Goal: Task Accomplishment & Management: Manage account settings

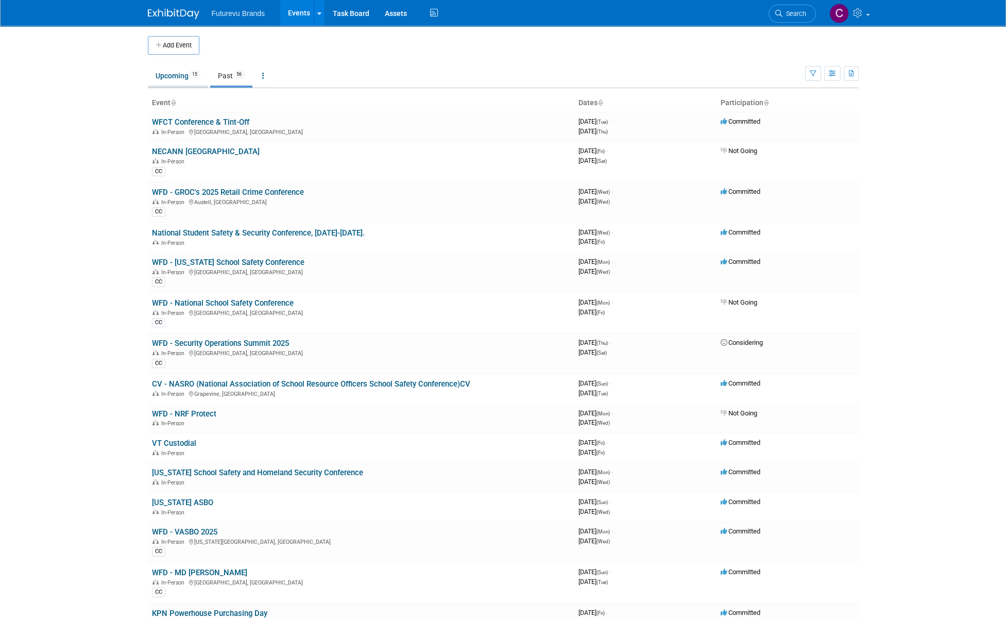
click at [165, 76] on link "Upcoming 15" at bounding box center [178, 76] width 60 height 20
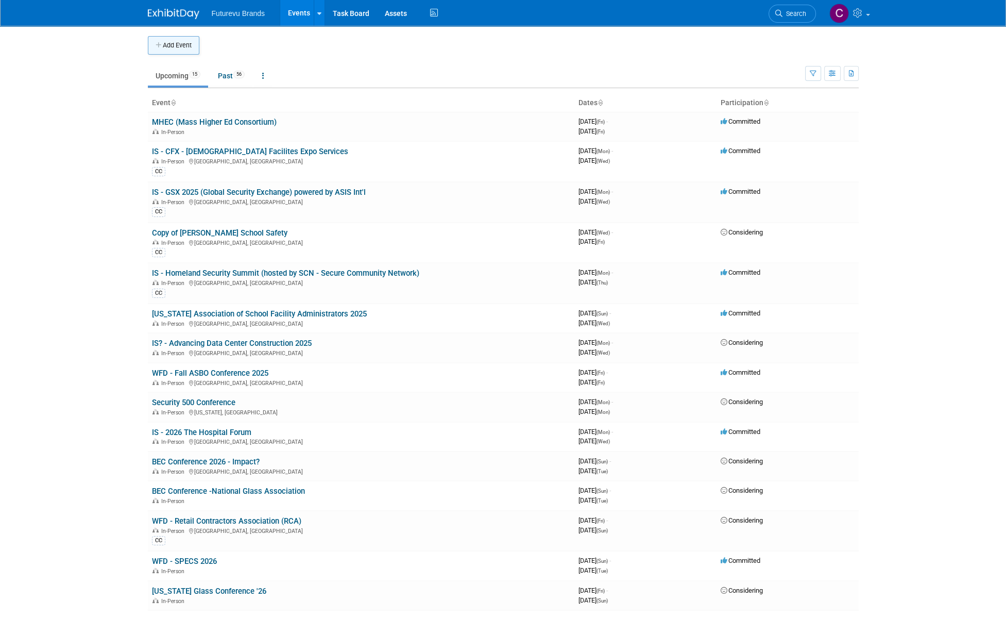
click at [171, 45] on button "Add Event" at bounding box center [174, 45] width 52 height 19
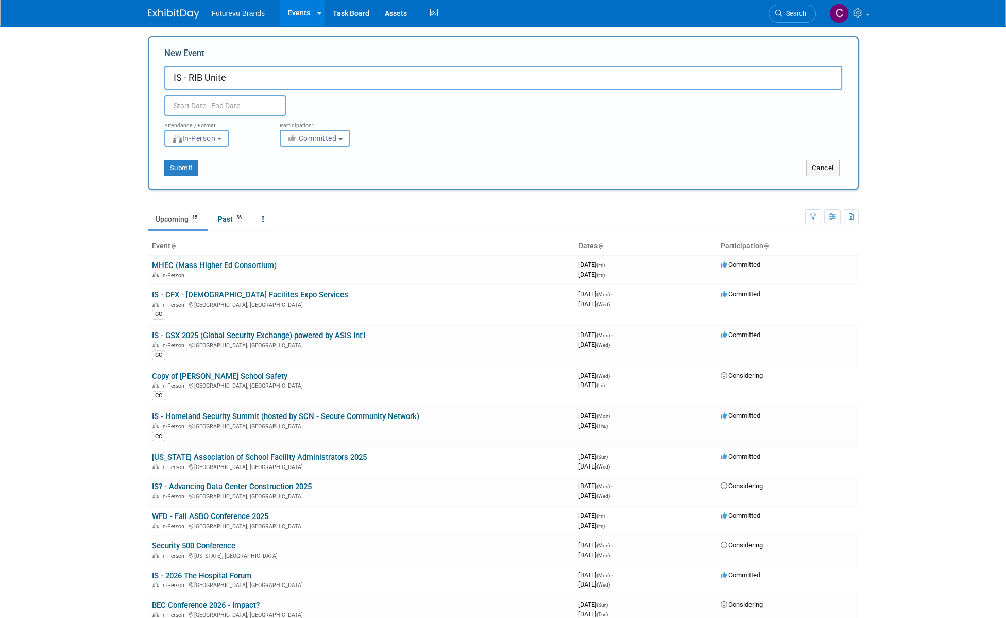
type input "IS - RIB Unite"
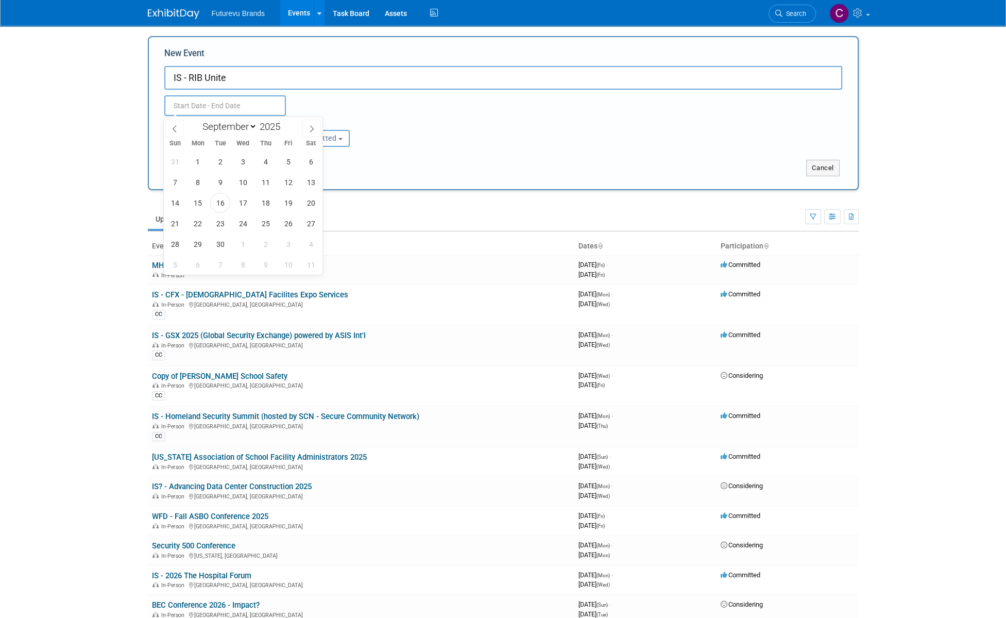
click at [255, 103] on input "text" at bounding box center [225, 105] width 122 height 21
click at [310, 127] on icon at bounding box center [311, 128] width 7 height 7
select select "10"
click at [177, 203] on span "9" at bounding box center [175, 203] width 20 height 20
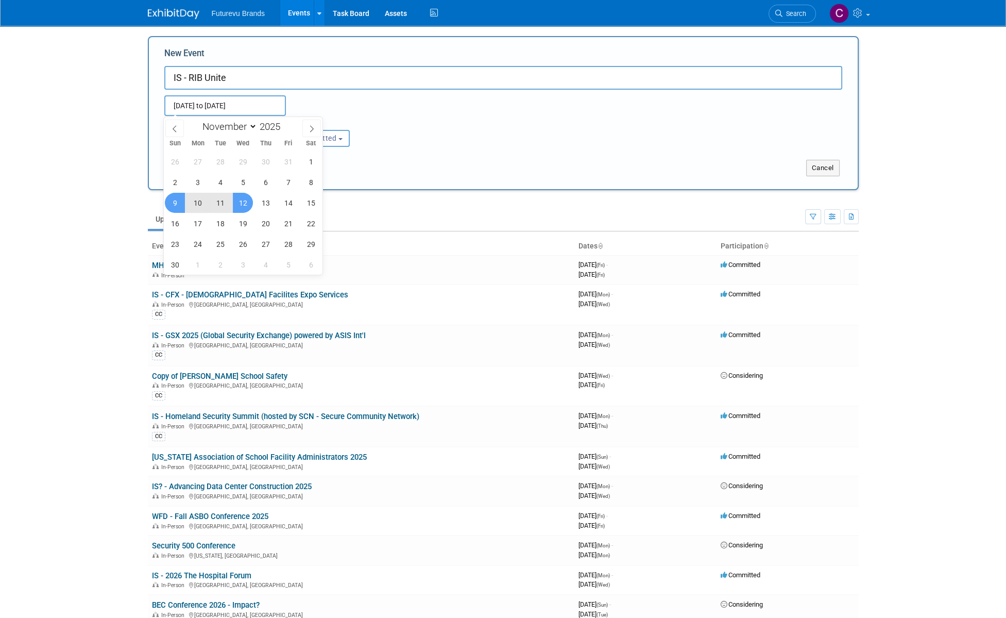
click at [245, 205] on span "12" at bounding box center [243, 203] width 20 height 20
type input "[DATE] to [DATE]"
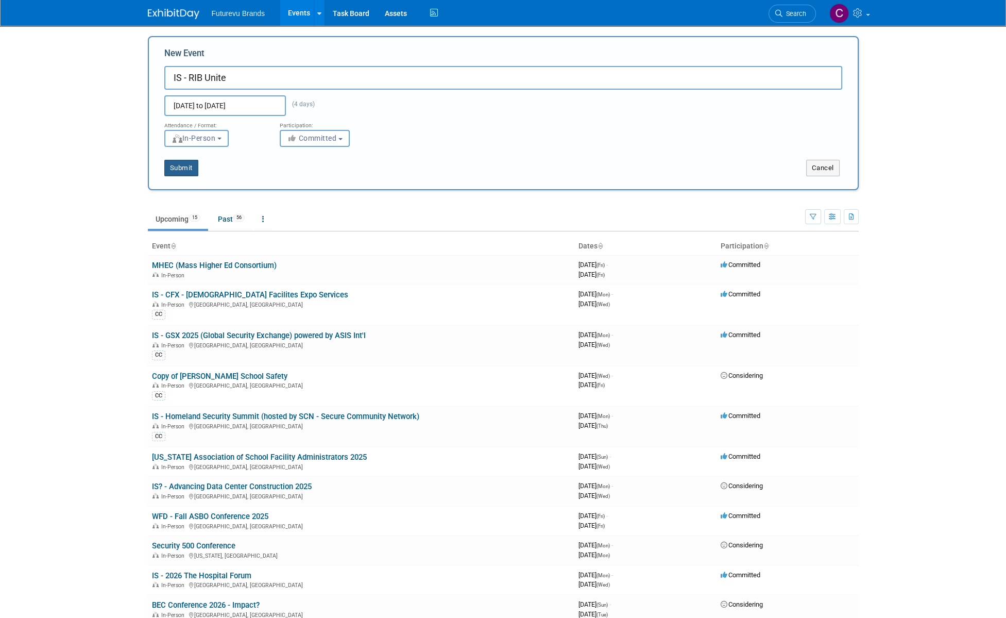
click at [180, 168] on button "Submit" at bounding box center [181, 168] width 34 height 16
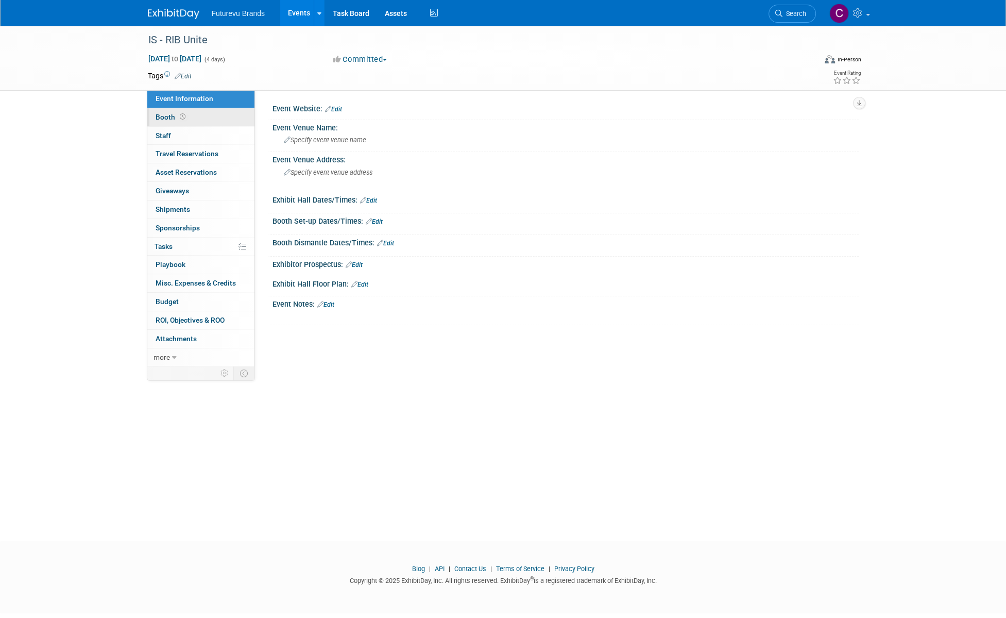
click at [168, 119] on span "Booth" at bounding box center [172, 117] width 32 height 8
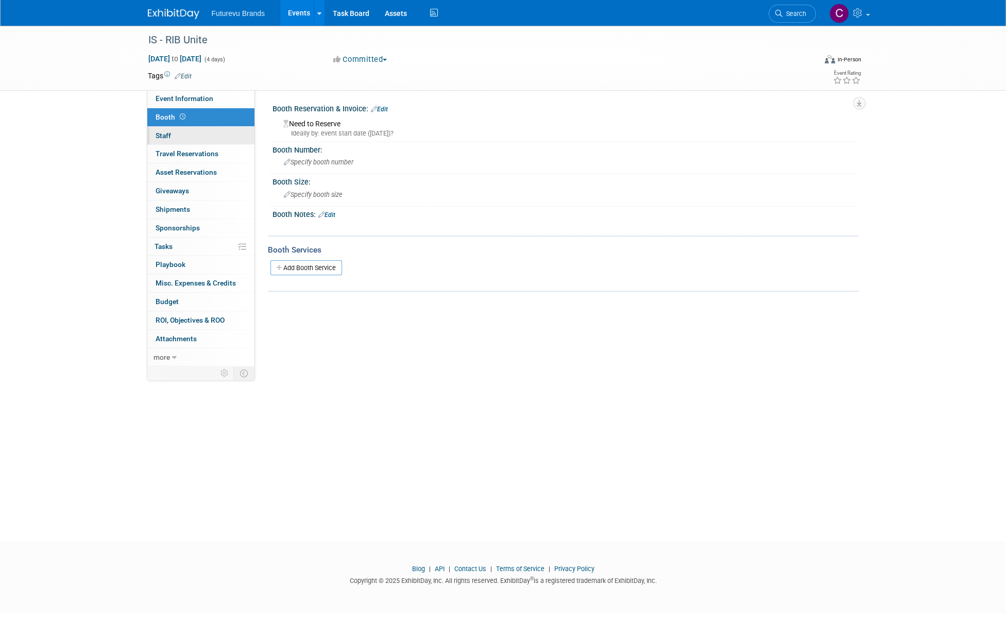
click at [163, 136] on span "Staff 0" at bounding box center [163, 135] width 15 height 8
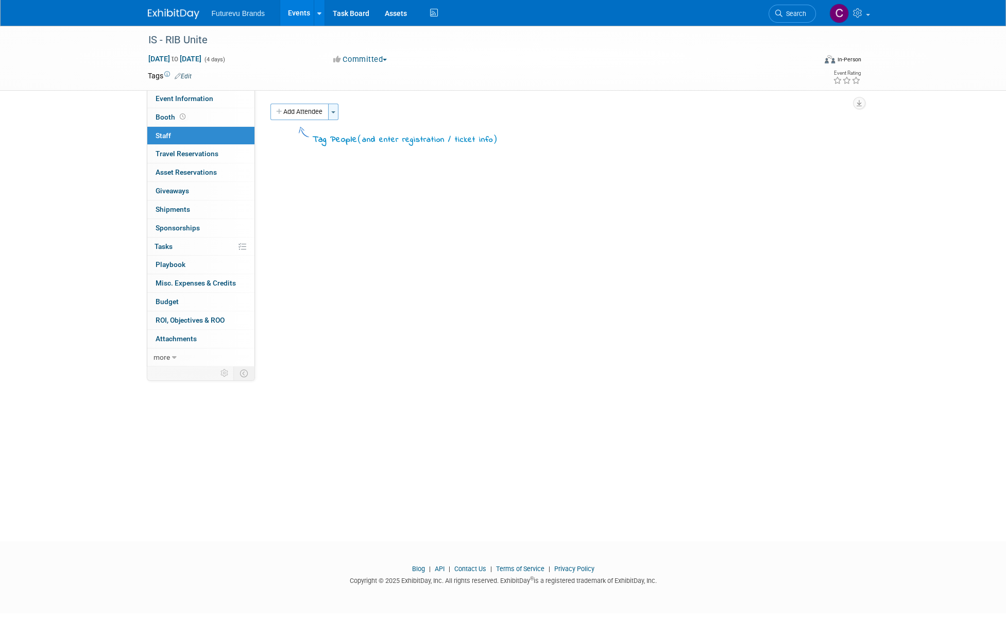
click at [332, 111] on button "Toggle Dropdown" at bounding box center [333, 112] width 10 height 16
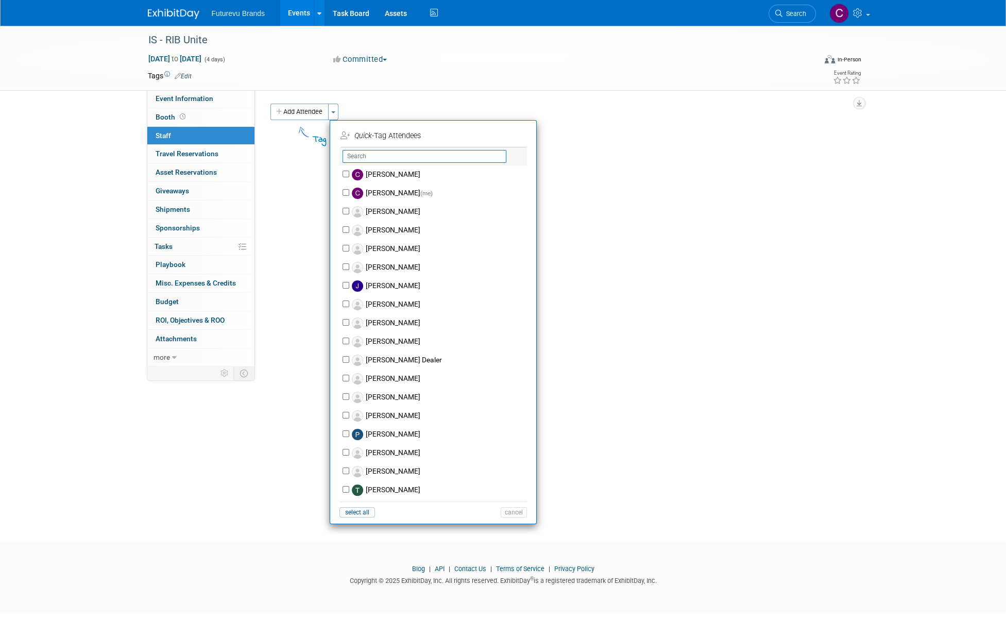
click at [368, 153] on input "text" at bounding box center [425, 156] width 164 height 13
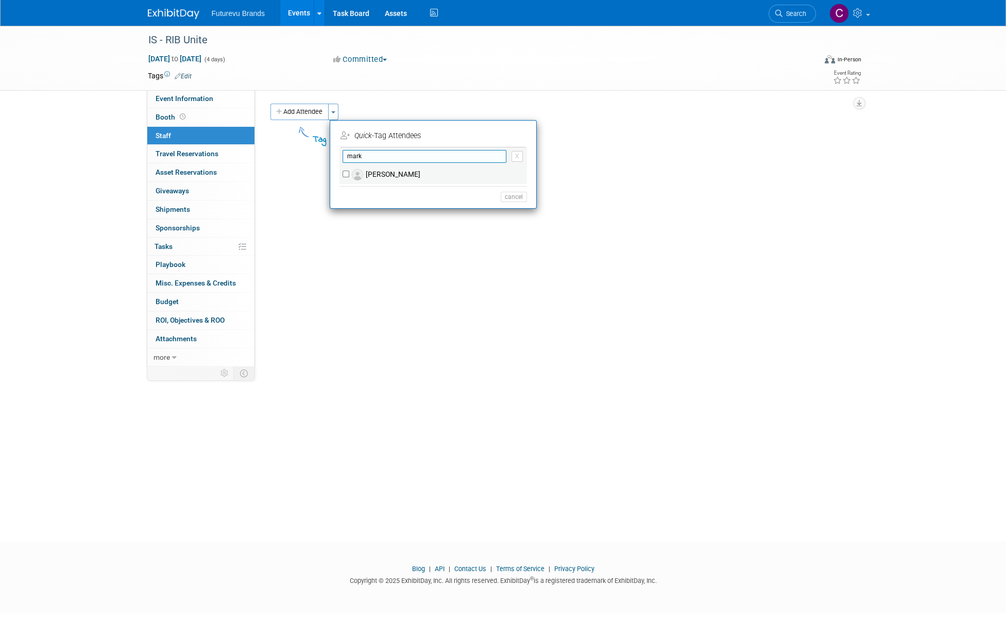
type input "mark"
click at [387, 177] on label "[PERSON_NAME]" at bounding box center [439, 174] width 181 height 19
click at [349, 177] on input "[PERSON_NAME]" at bounding box center [346, 174] width 7 height 7
checkbox input "true"
click at [515, 136] on button "Apply" at bounding box center [510, 135] width 31 height 15
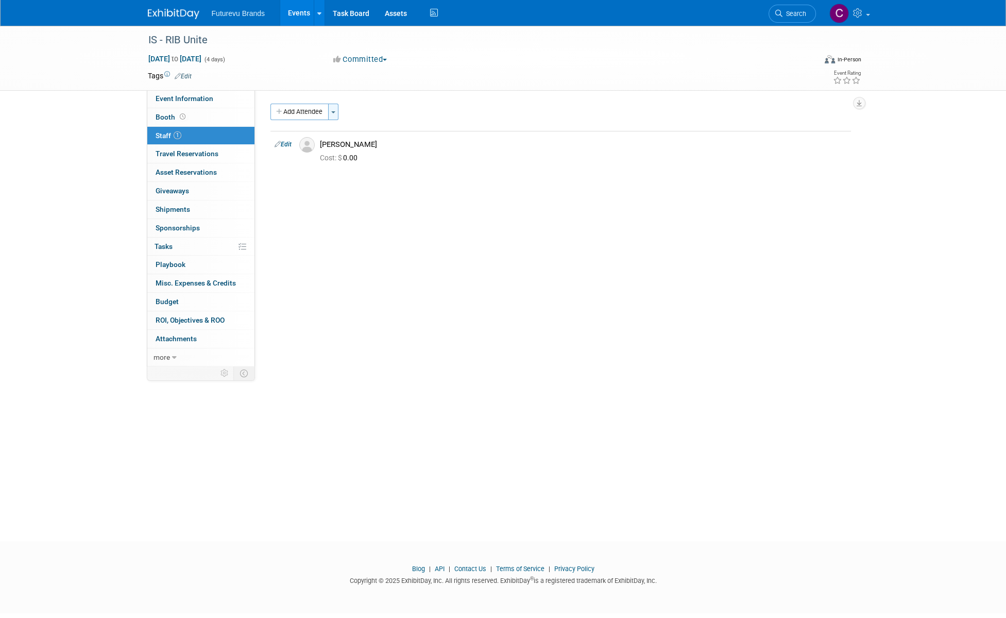
click at [333, 112] on span "button" at bounding box center [333, 112] width 4 height 2
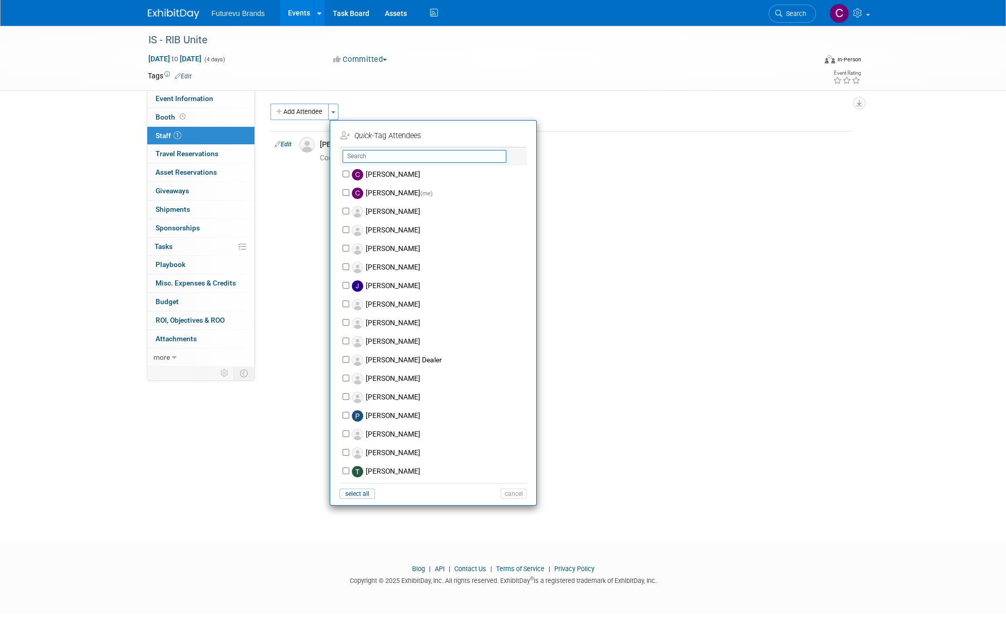
click at [361, 155] on input "text" at bounding box center [425, 156] width 164 height 13
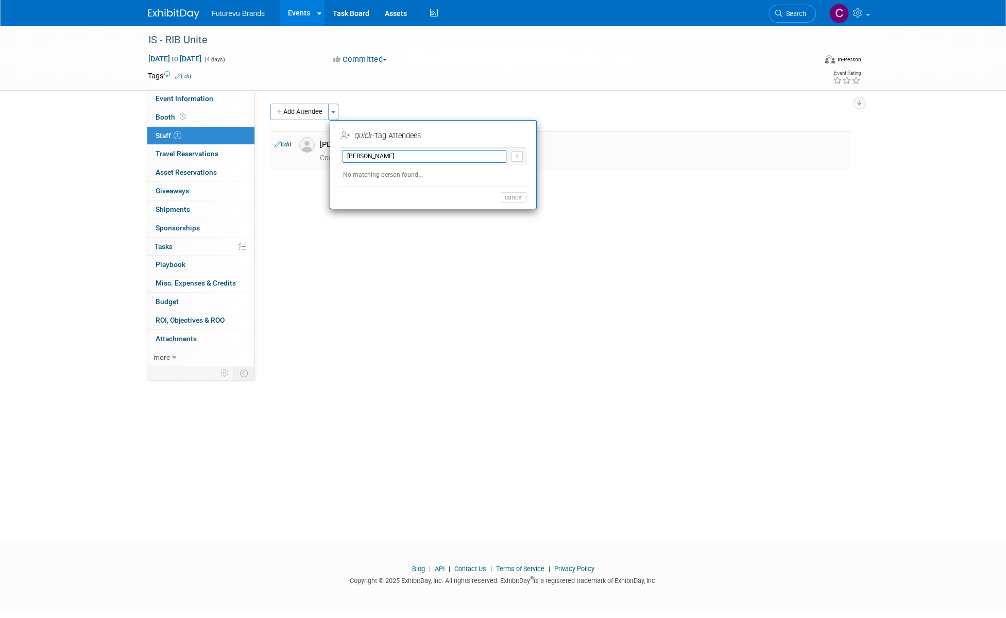
type input "Jason"
click at [589, 167] on td "Mark Mineer Cost: $ 0.00" at bounding box center [583, 150] width 535 height 39
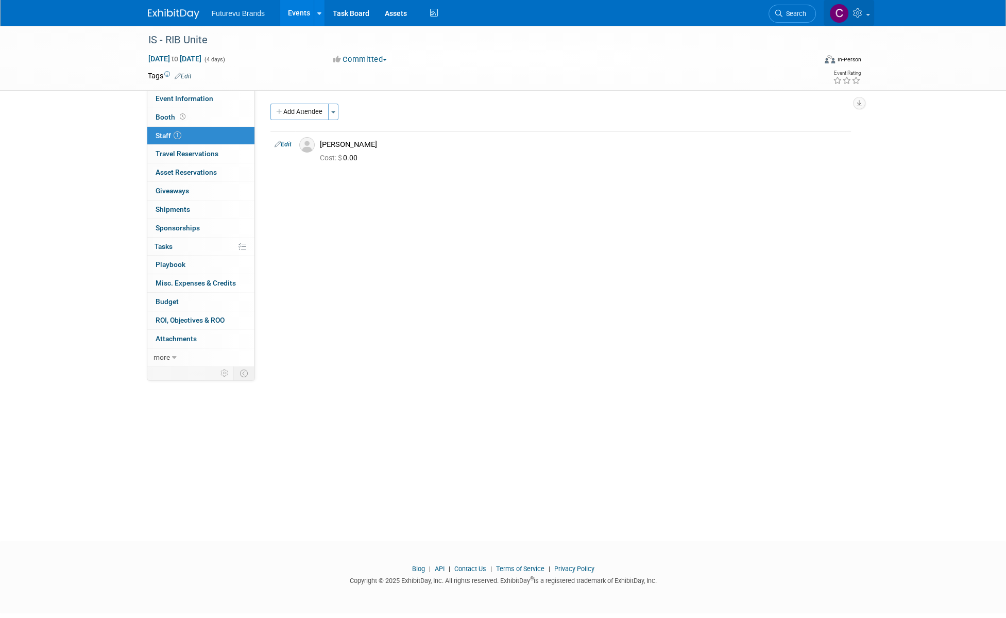
click at [857, 13] on icon at bounding box center [859, 12] width 12 height 9
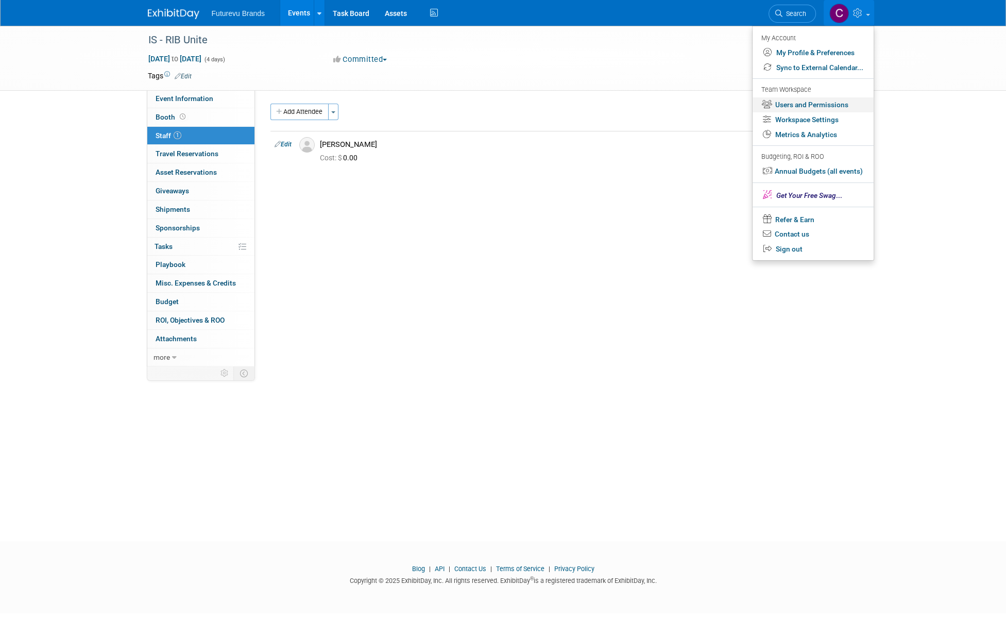
click at [825, 105] on link "Users and Permissions" at bounding box center [813, 104] width 121 height 15
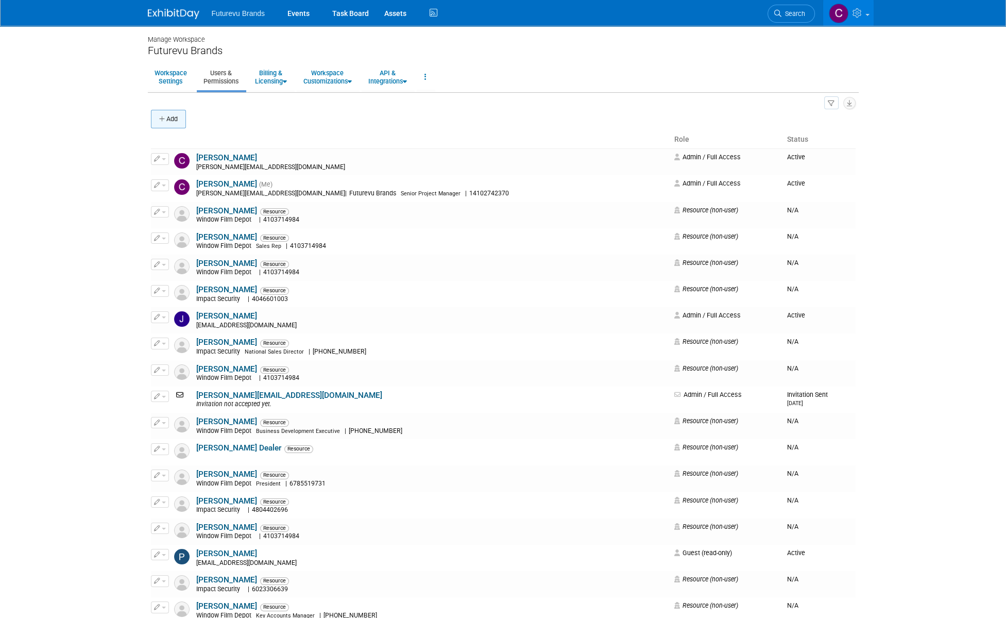
click at [173, 116] on button "Add" at bounding box center [168, 119] width 35 height 19
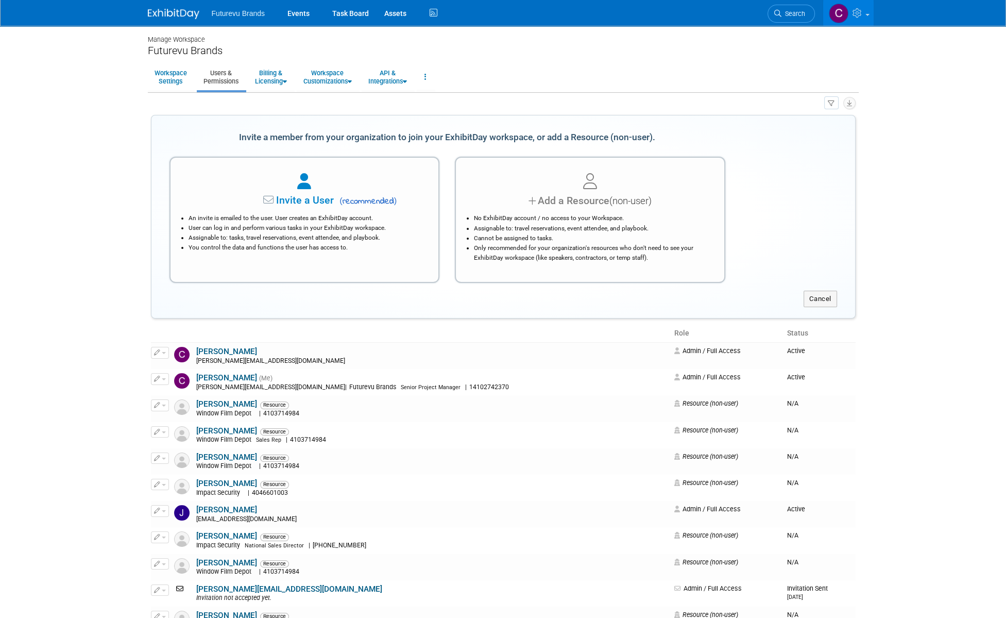
click at [536, 215] on li "No ExhibitDay account / no access to your Workspace." at bounding box center [593, 218] width 238 height 10
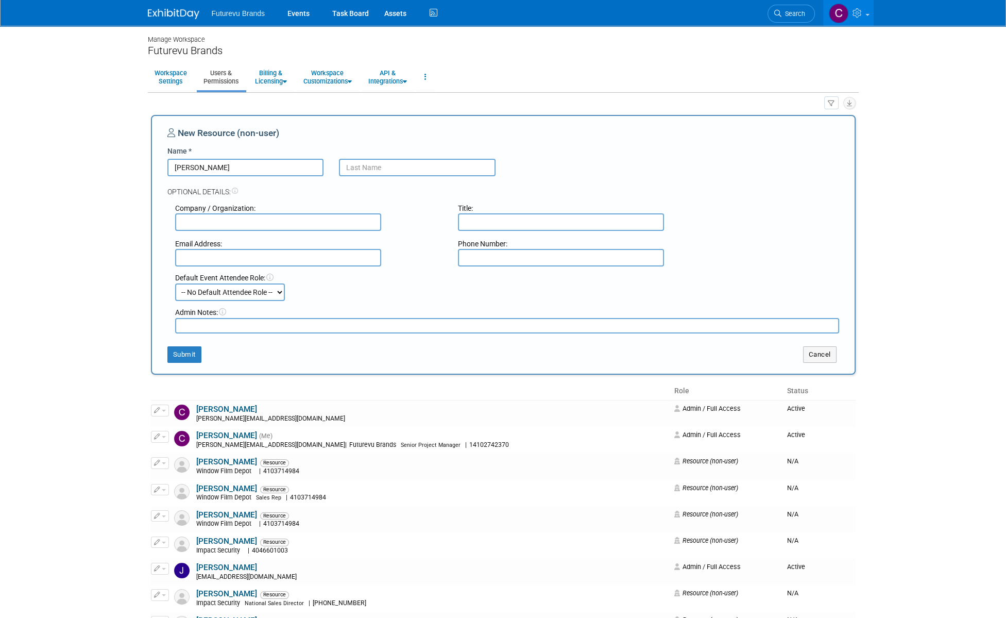
drag, startPoint x: 268, startPoint y: 167, endPoint x: 196, endPoint y: 172, distance: 72.3
click at [196, 172] on input "Jason Horner" at bounding box center [245, 168] width 157 height 18
type input "[PERSON_NAME]"
click at [351, 167] on input "text" at bounding box center [417, 168] width 157 height 18
type input "Horner"
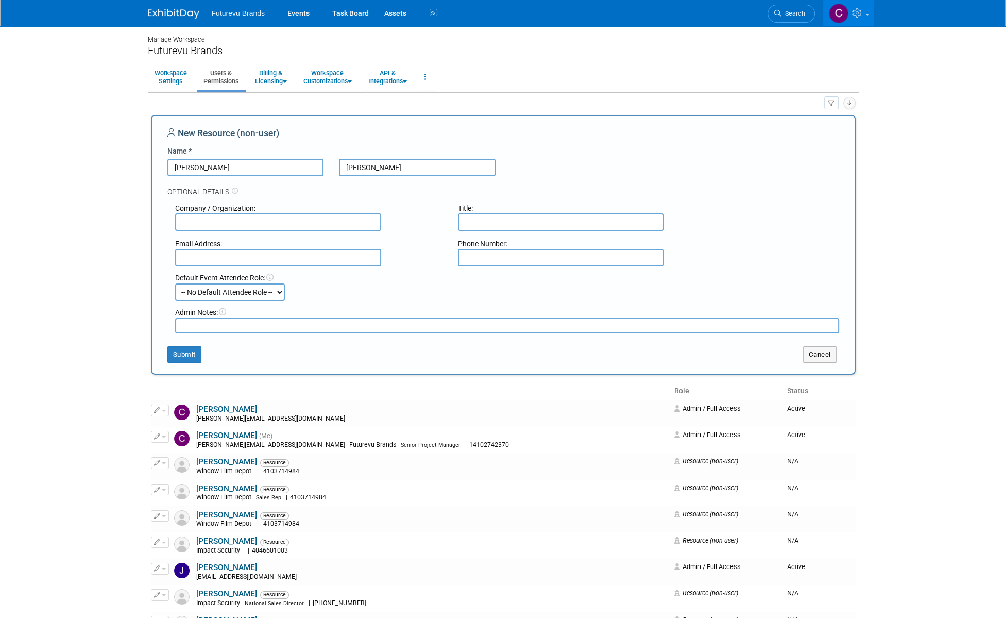
click at [261, 216] on input "text" at bounding box center [278, 222] width 206 height 18
drag, startPoint x: 230, startPoint y: 224, endPoint x: 154, endPoint y: 221, distance: 76.3
click at [154, 221] on div "New Resource (non-user) Name * Jason Horner Optional Details: Company / Organiz…" at bounding box center [503, 245] width 705 height 260
type input "Safewood"
click at [183, 353] on button "Submit" at bounding box center [184, 354] width 34 height 16
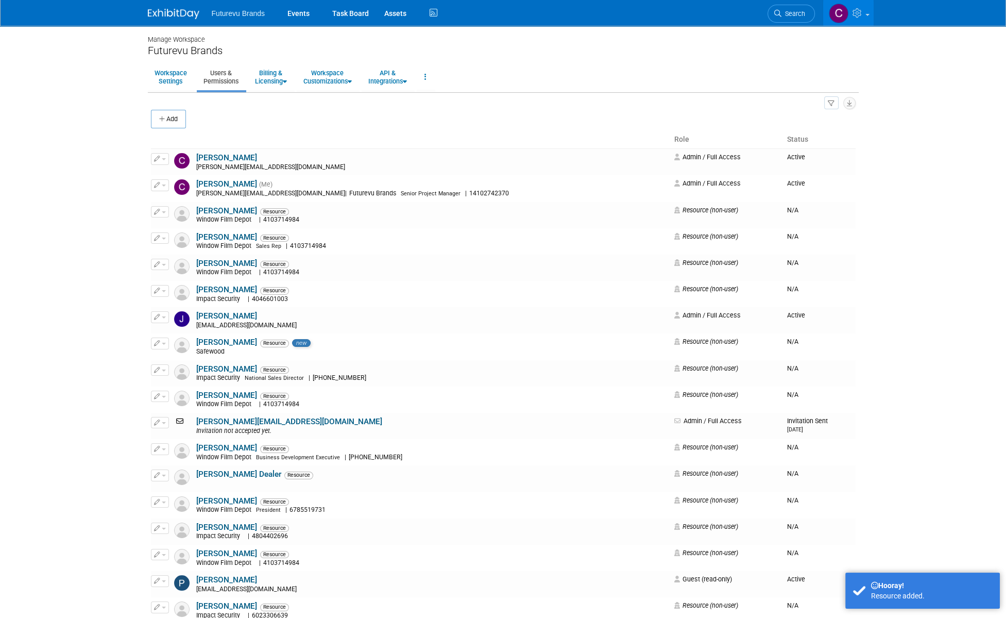
click at [192, 17] on img at bounding box center [174, 14] width 52 height 10
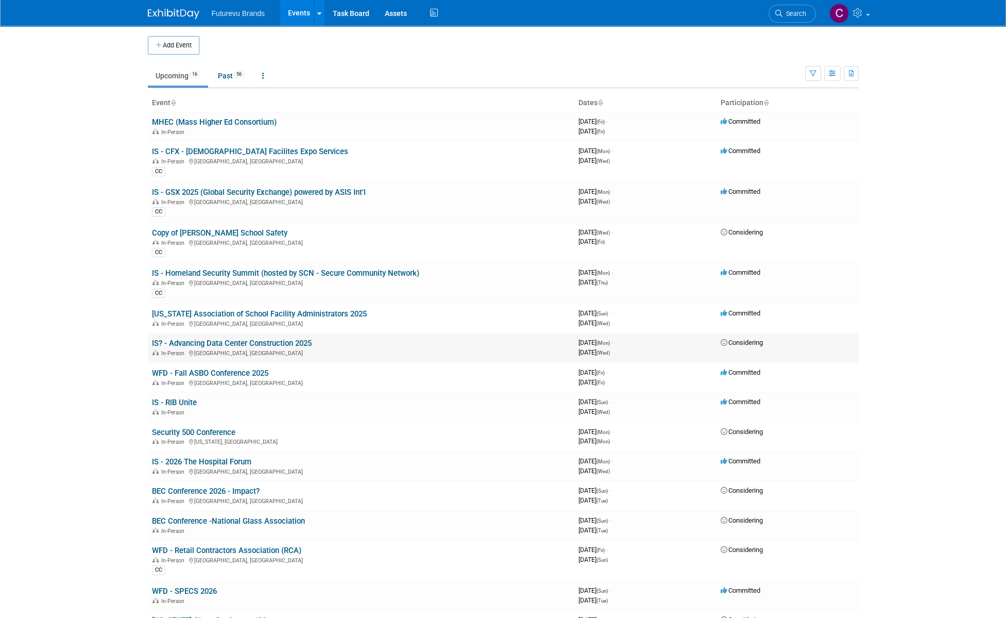
scroll to position [139, 0]
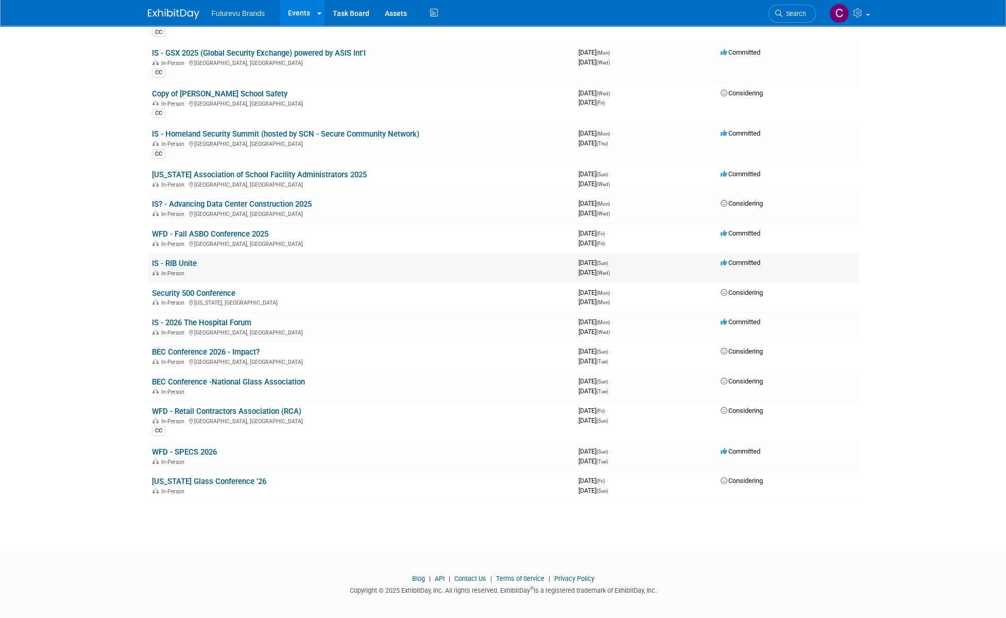
click at [183, 259] on link "IS - RIB Unite" at bounding box center [174, 263] width 45 height 9
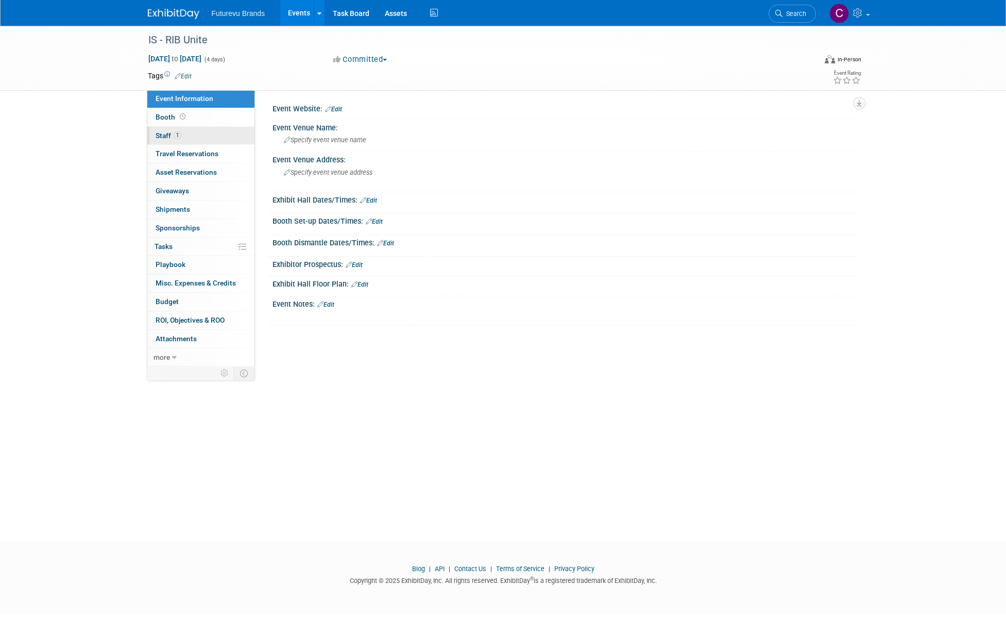
click at [161, 130] on link "1 Staff 1" at bounding box center [200, 136] width 107 height 18
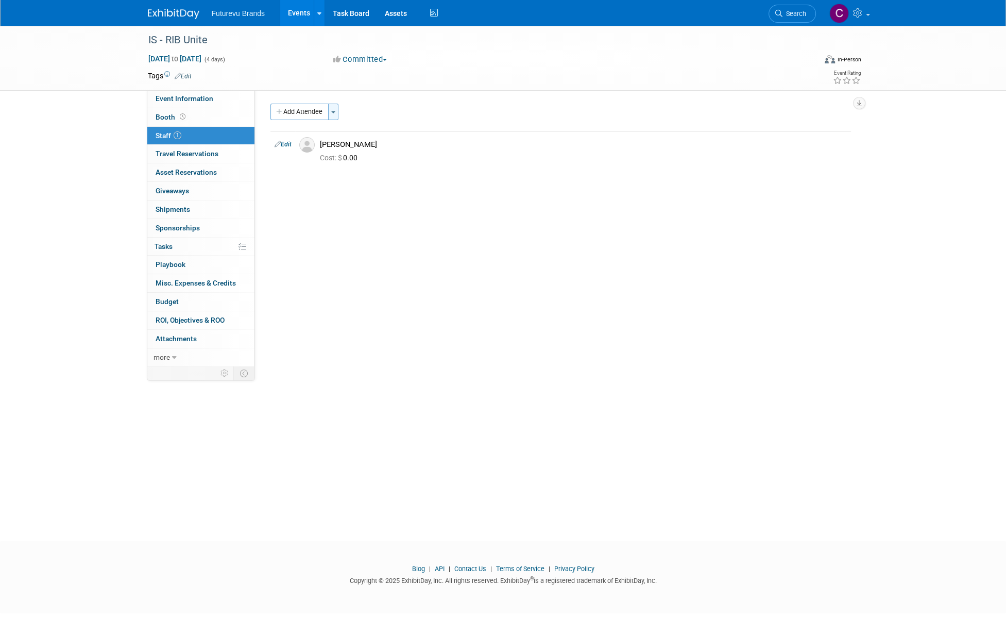
click at [336, 109] on button "Toggle Dropdown" at bounding box center [333, 112] width 10 height 16
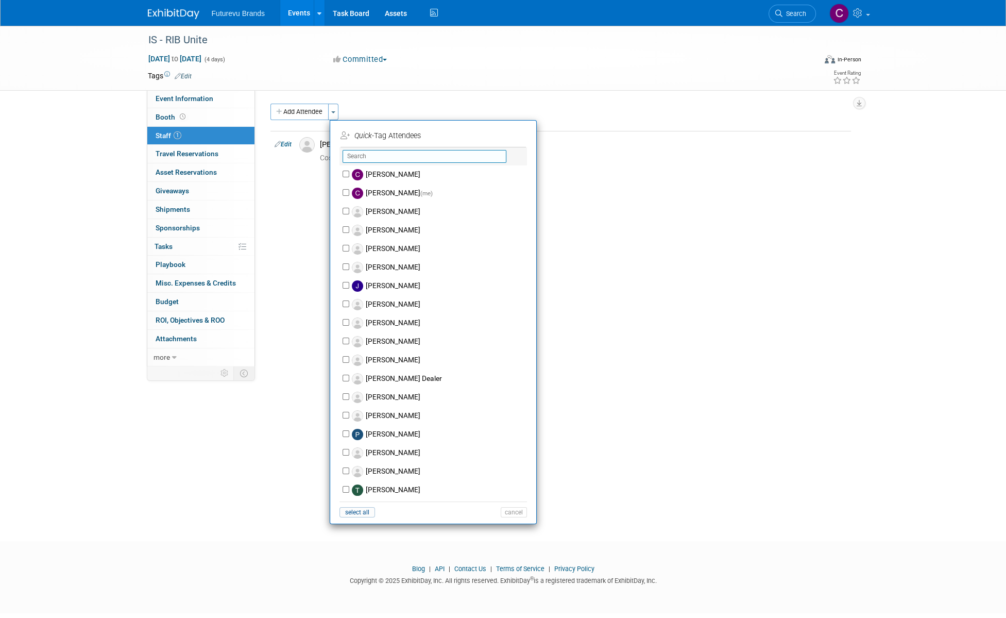
click at [369, 161] on input "text" at bounding box center [425, 156] width 164 height 13
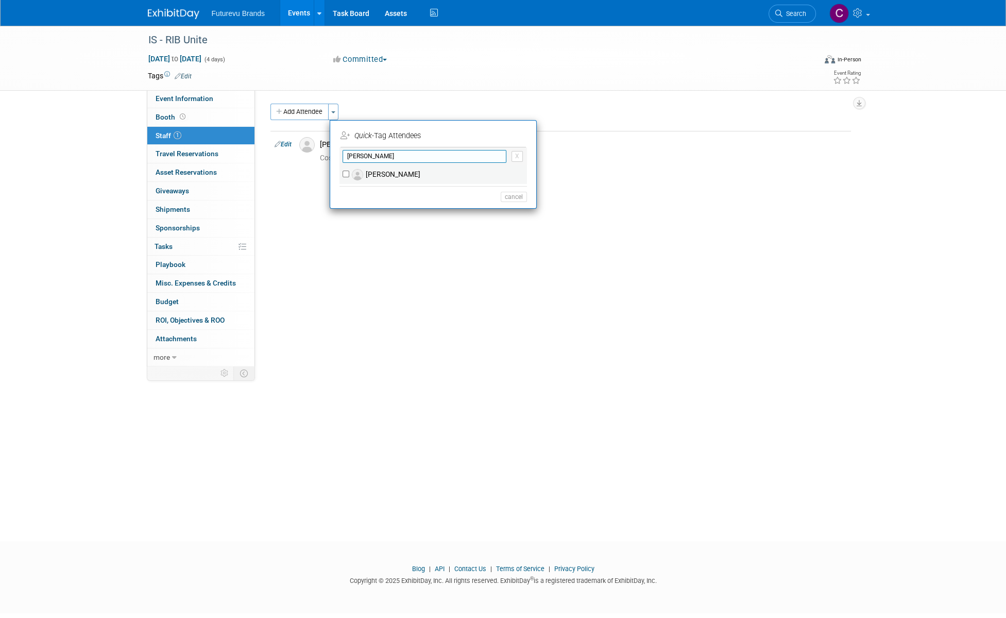
type input "[PERSON_NAME]"
click at [391, 175] on label "[PERSON_NAME]" at bounding box center [439, 174] width 181 height 19
click at [349, 175] on input "[PERSON_NAME]" at bounding box center [346, 174] width 7 height 7
checkbox input "true"
click at [522, 139] on button "Apply" at bounding box center [510, 135] width 31 height 15
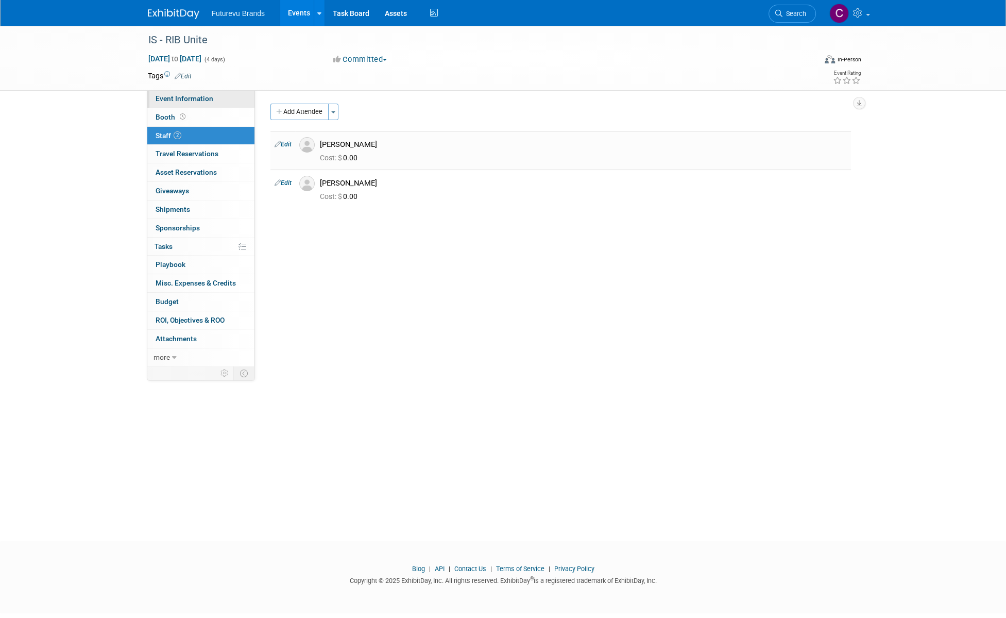
click at [180, 98] on span "Event Information" at bounding box center [185, 98] width 58 height 8
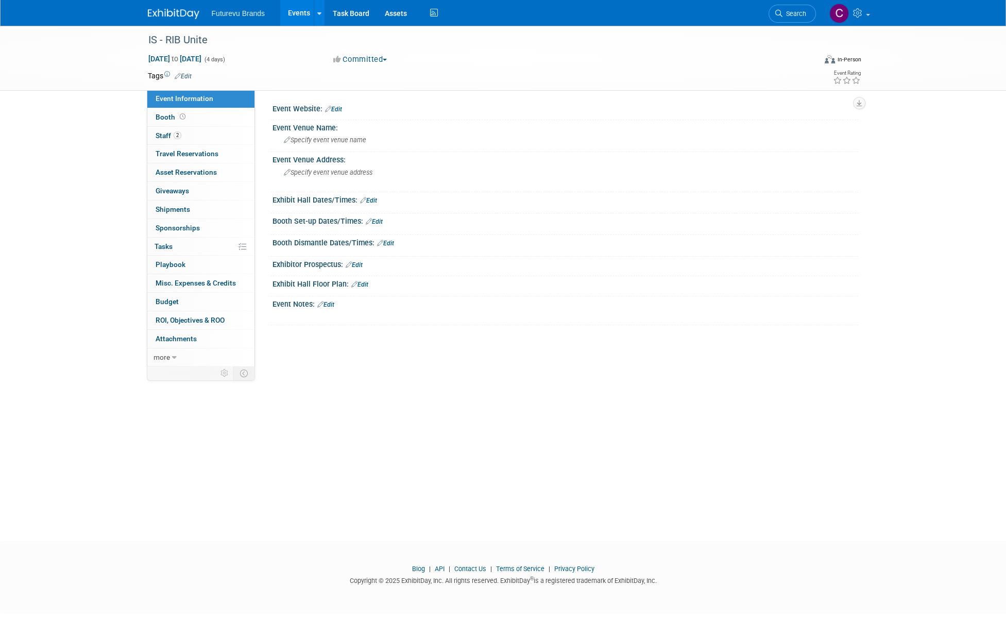
click at [344, 112] on div "Event Website: Edit" at bounding box center [566, 107] width 586 height 13
click at [329, 107] on icon at bounding box center [328, 109] width 6 height 7
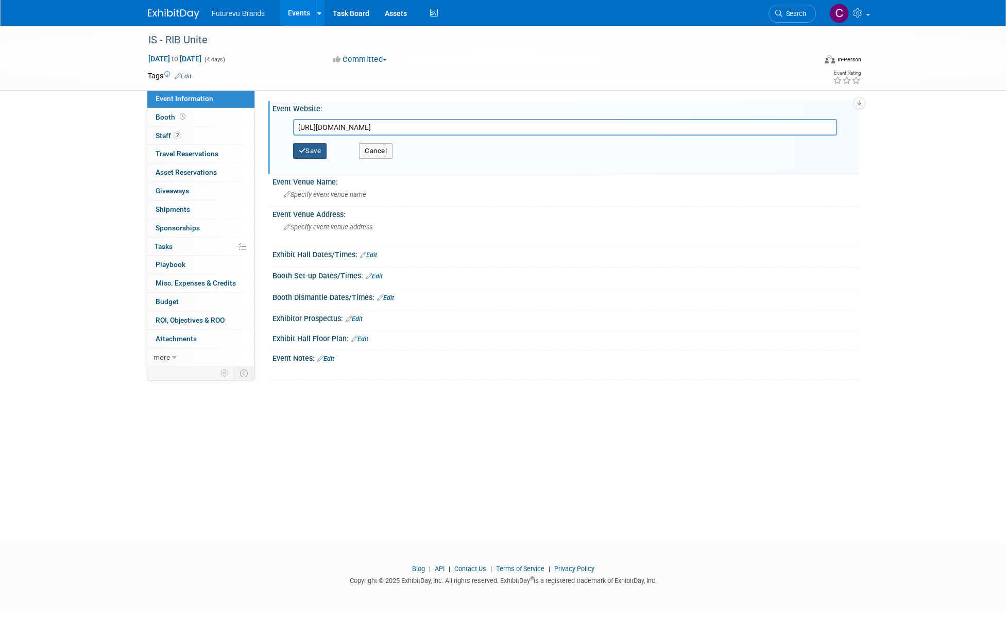
type input "[URL][DOMAIN_NAME]"
click at [324, 150] on button "Save" at bounding box center [310, 150] width 34 height 15
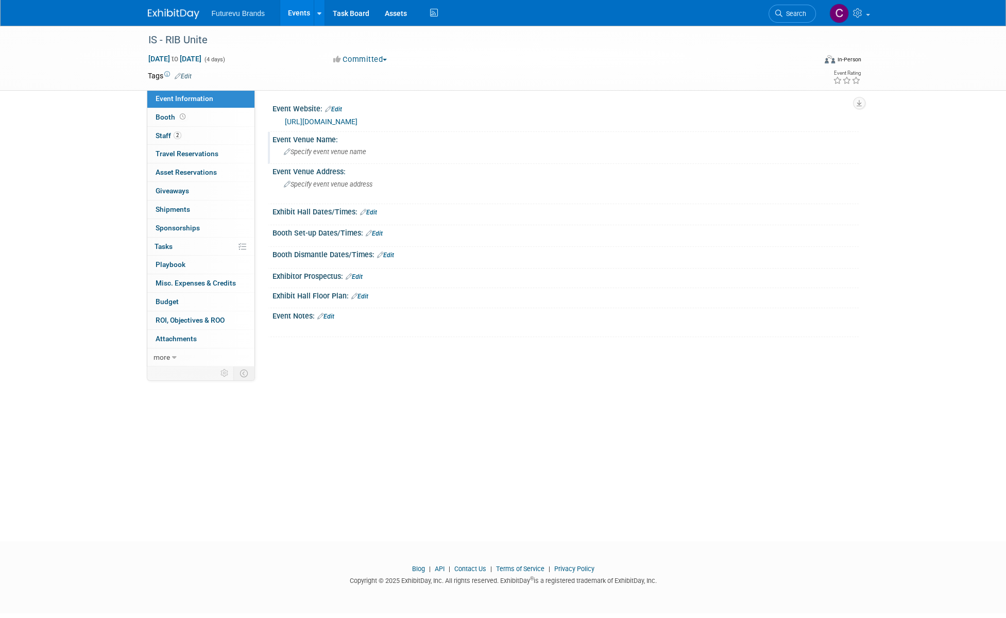
click at [313, 153] on span "Specify event venue name" at bounding box center [325, 152] width 82 height 8
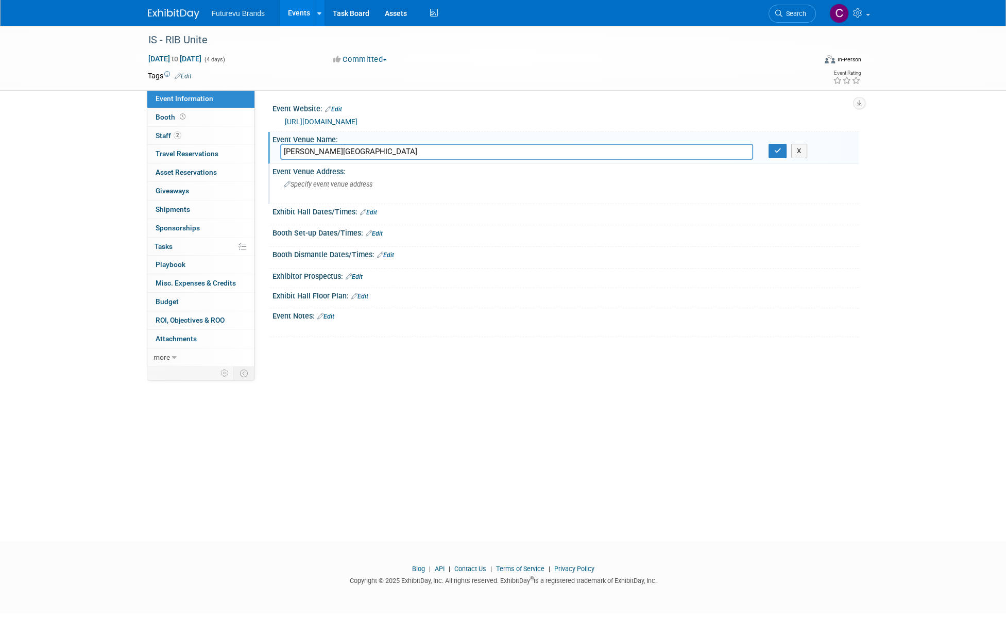
type input "[PERSON_NAME][GEOGRAPHIC_DATA]"
click at [315, 173] on div "Event Venue Address:" at bounding box center [566, 170] width 586 height 13
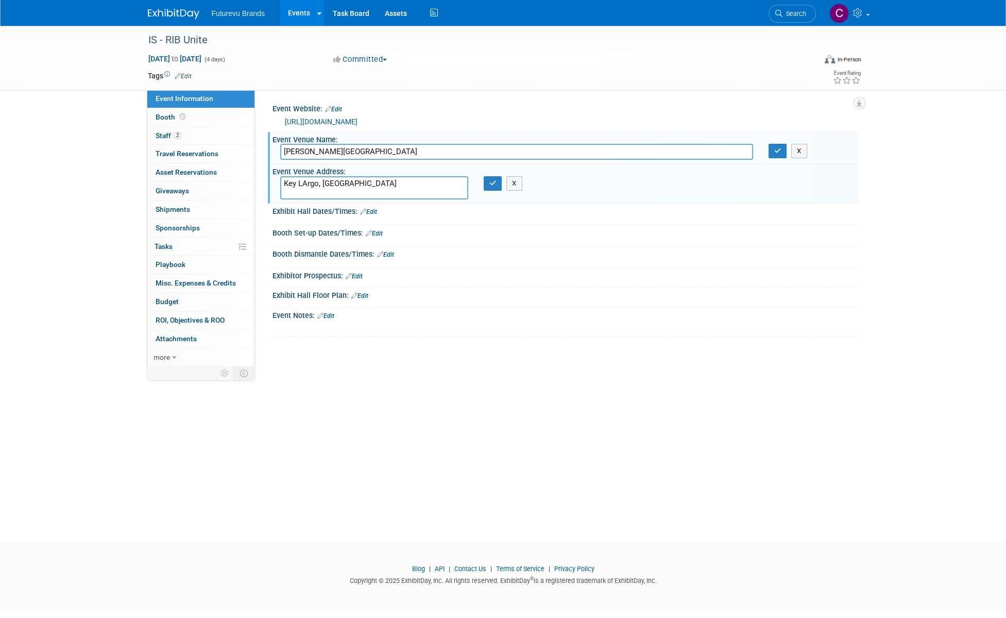
type textarea "Key LArgo, [GEOGRAPHIC_DATA]"
click at [492, 180] on icon "button" at bounding box center [493, 183] width 7 height 7
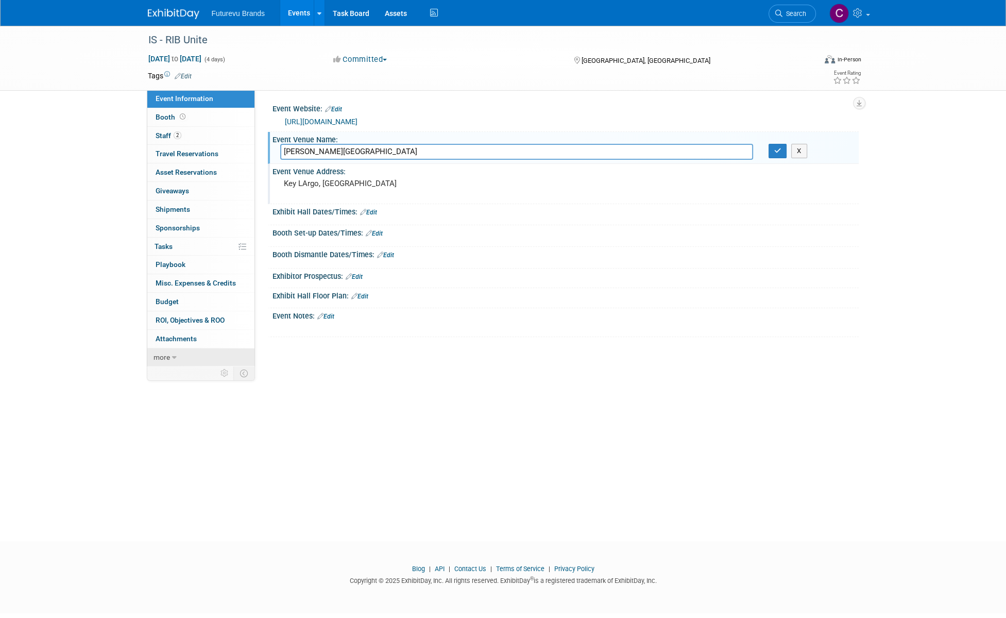
click at [170, 353] on link "more" at bounding box center [200, 357] width 107 height 18
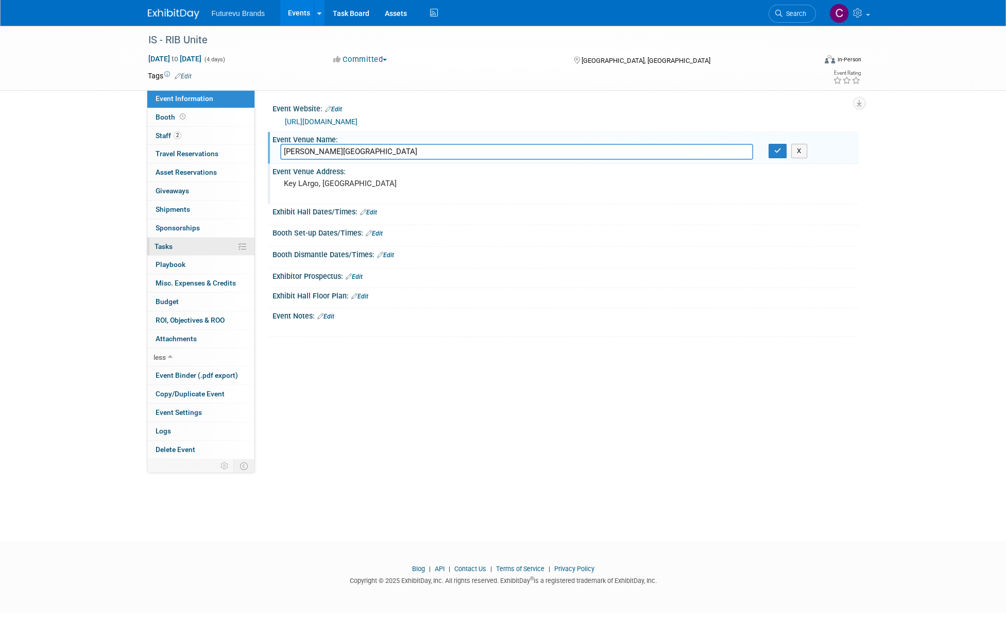
click at [176, 241] on link "0% Tasks 0%" at bounding box center [200, 247] width 107 height 18
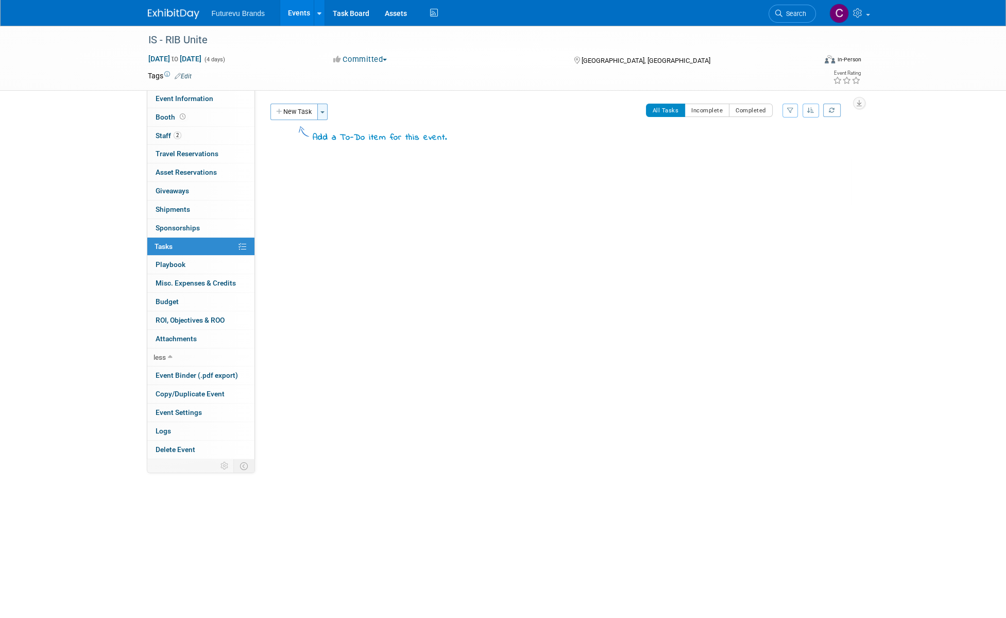
click at [325, 113] on button "Toggle Dropdown" at bounding box center [322, 112] width 10 height 16
click at [383, 132] on link "Create a new task for this event" at bounding box center [384, 132] width 130 height 18
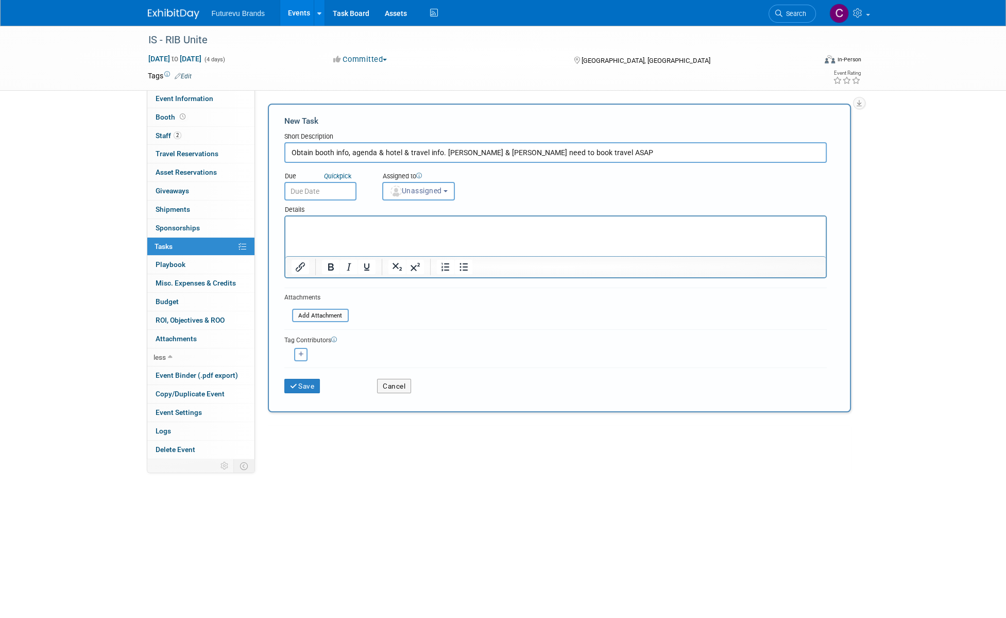
type input "Obtain booth info, agenda & hotel & travel info. [PERSON_NAME] & [PERSON_NAME] …"
drag, startPoint x: 692, startPoint y: 431, endPoint x: 345, endPoint y: 225, distance: 403.7
click at [345, 225] on p "Rich Text Area. Press ALT-0 for help." at bounding box center [555, 226] width 529 height 10
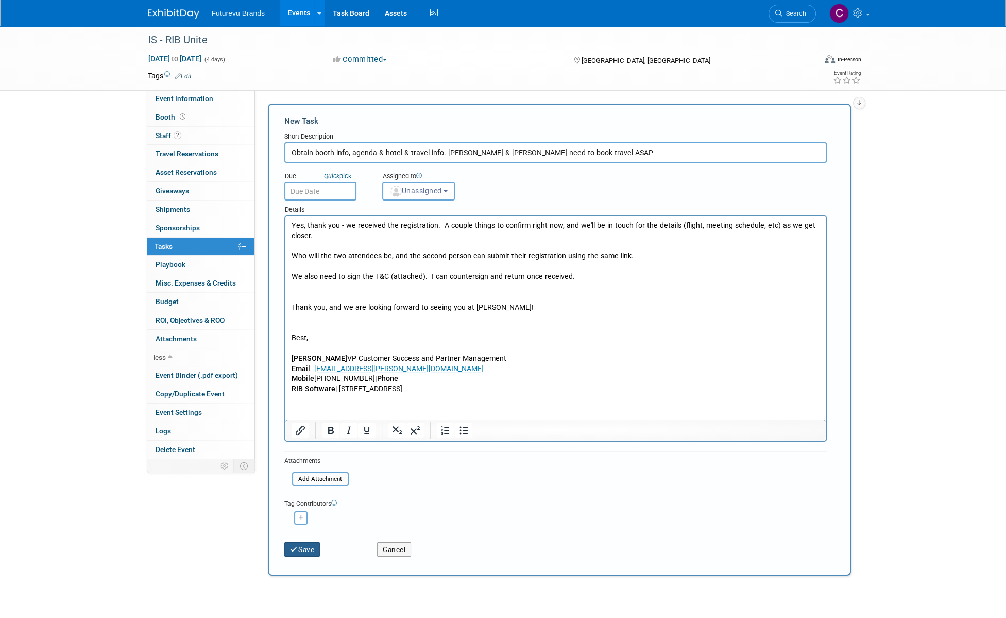
click at [309, 550] on button "Save" at bounding box center [302, 549] width 36 height 14
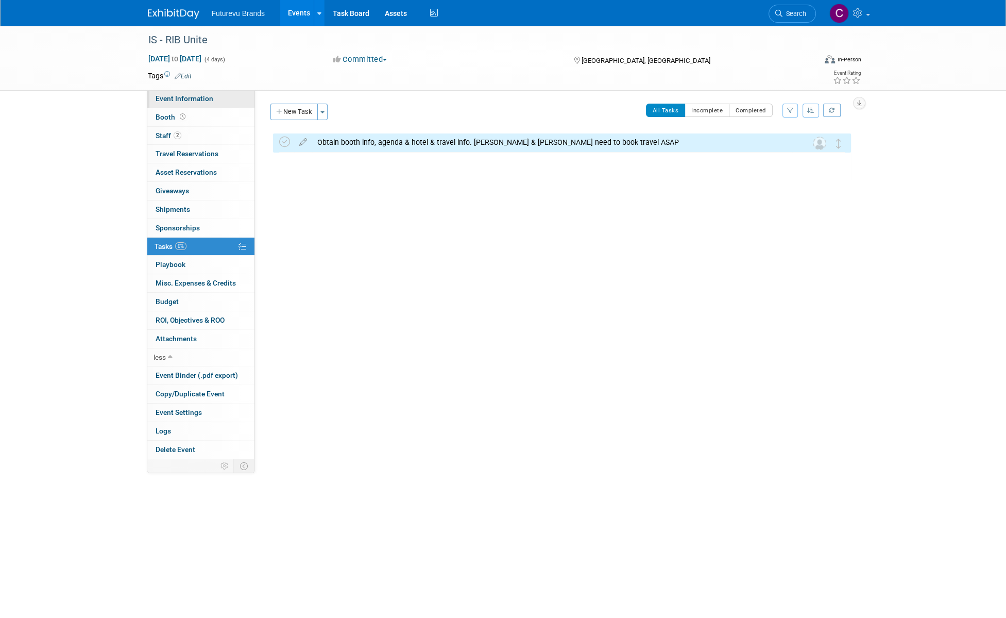
click at [191, 95] on span "Event Information" at bounding box center [185, 98] width 58 height 8
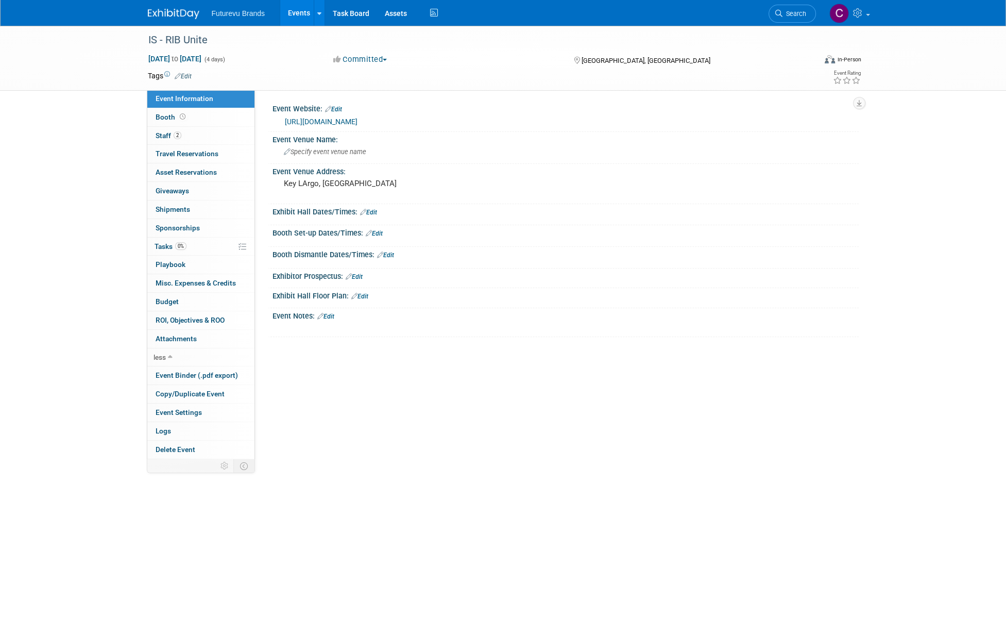
click at [338, 320] on div "X" at bounding box center [564, 322] width 573 height 5
click at [333, 314] on link "Edit" at bounding box center [325, 316] width 17 height 7
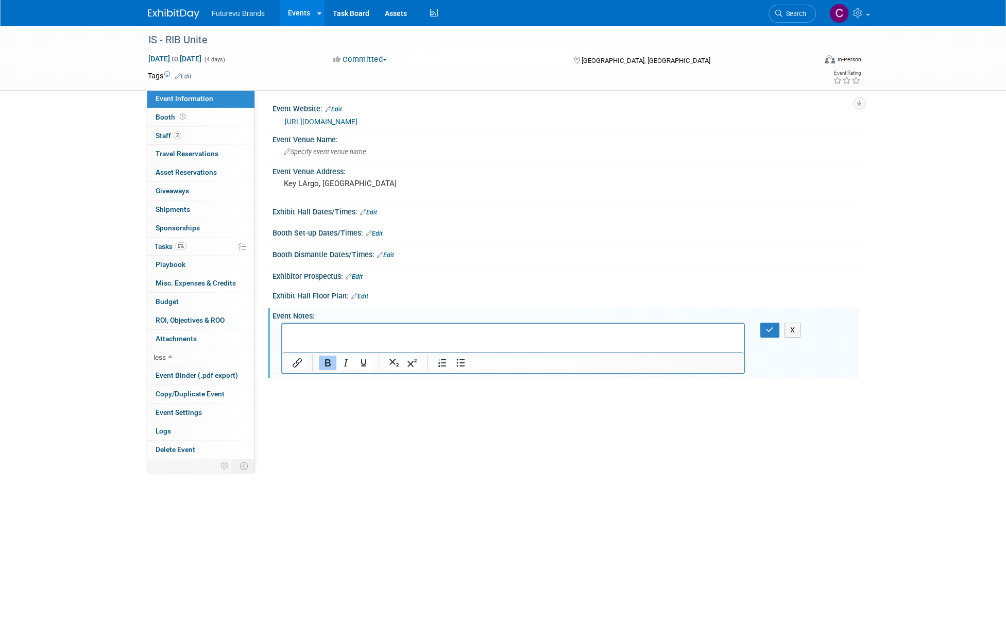
click at [302, 332] on p "﻿" at bounding box center [513, 333] width 450 height 10
click at [329, 332] on p "﻿" at bounding box center [513, 333] width 450 height 10
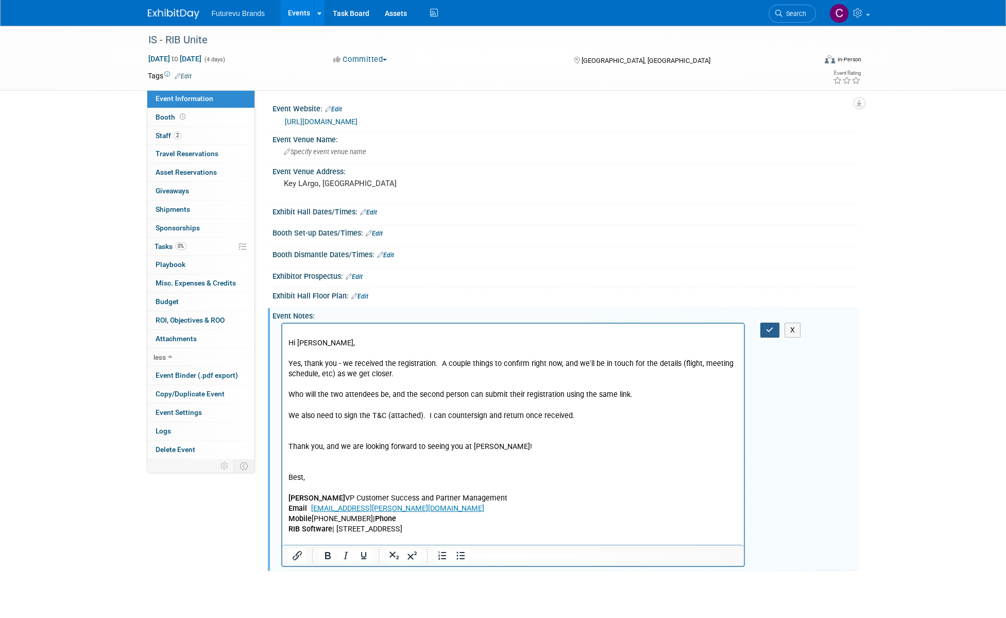
click at [771, 328] on icon "button" at bounding box center [770, 329] width 8 height 7
